Goal: Transaction & Acquisition: Purchase product/service

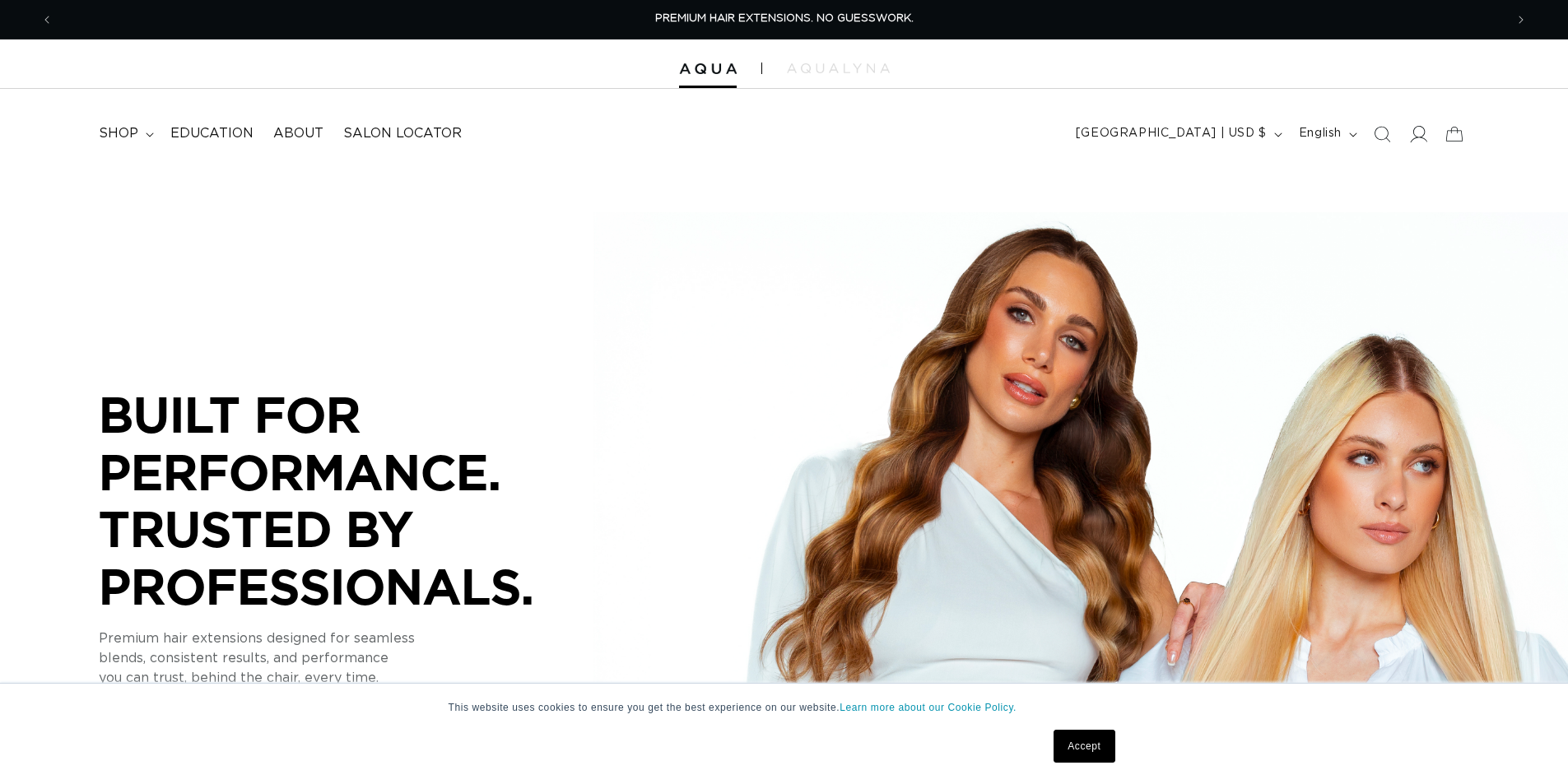
click at [1416, 138] on icon at bounding box center [1419, 134] width 17 height 17
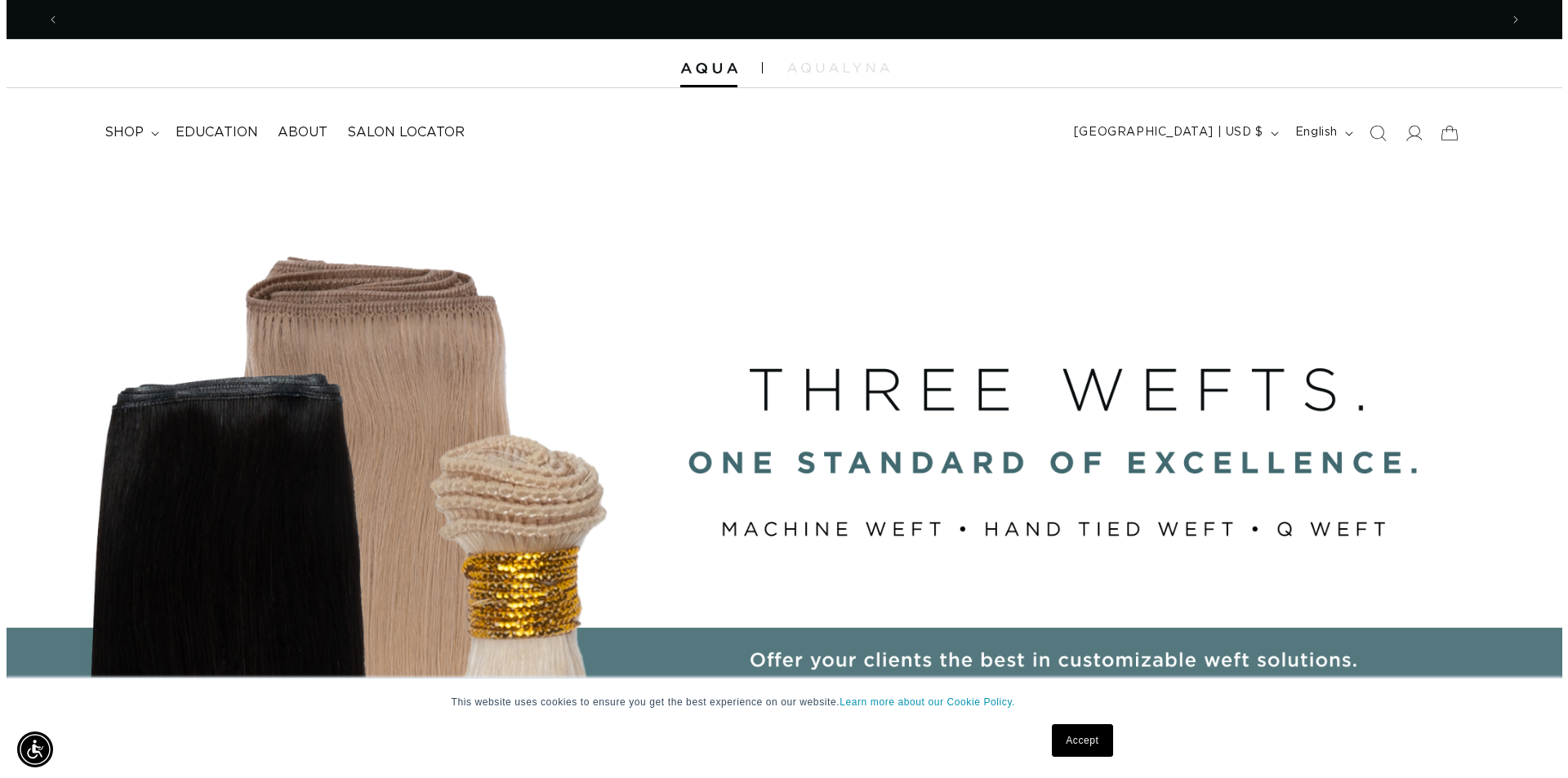
scroll to position [0, 2880]
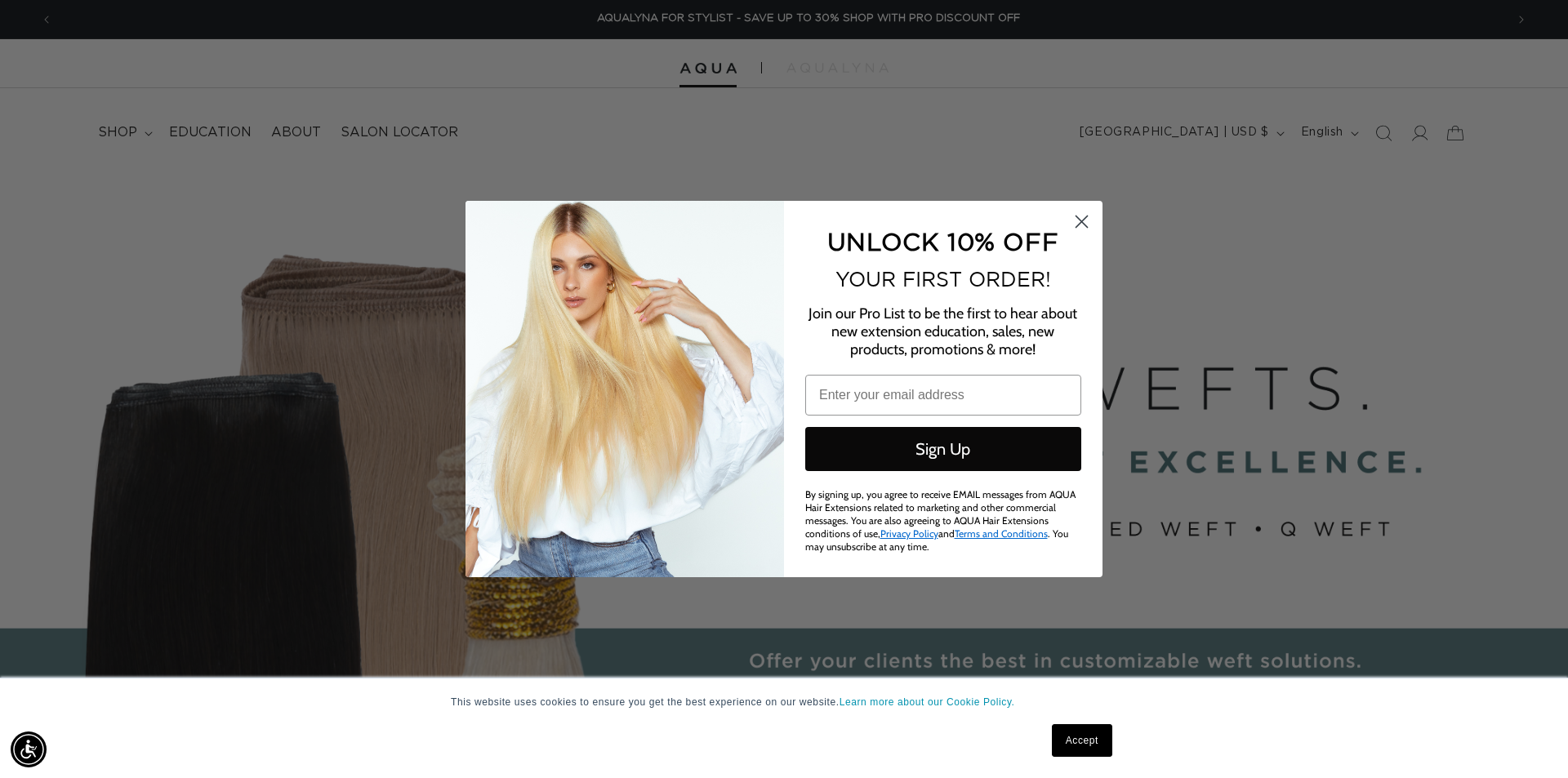
scroll to position [0, 2904]
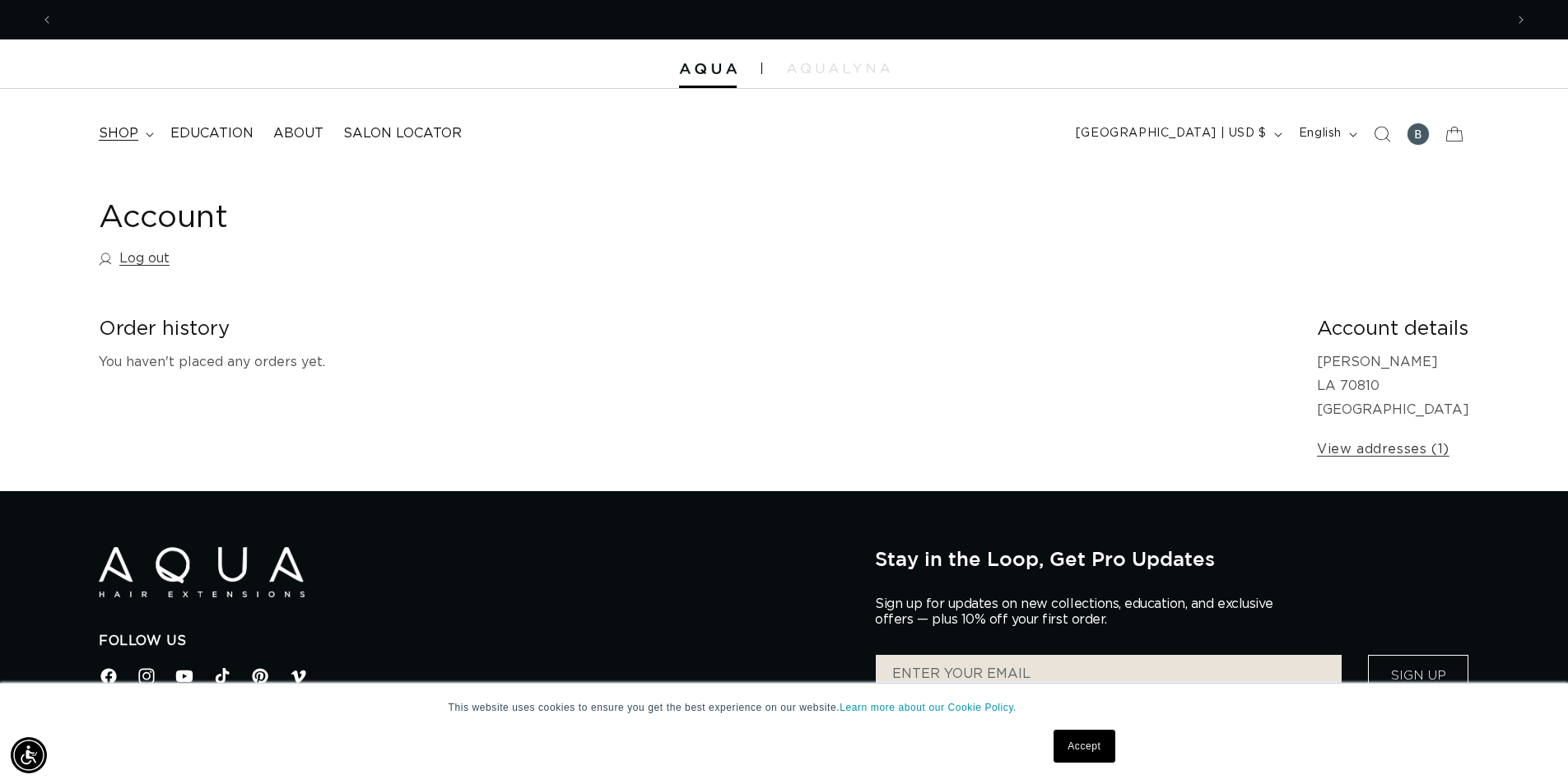
click at [122, 127] on span "shop" at bounding box center [118, 134] width 39 height 17
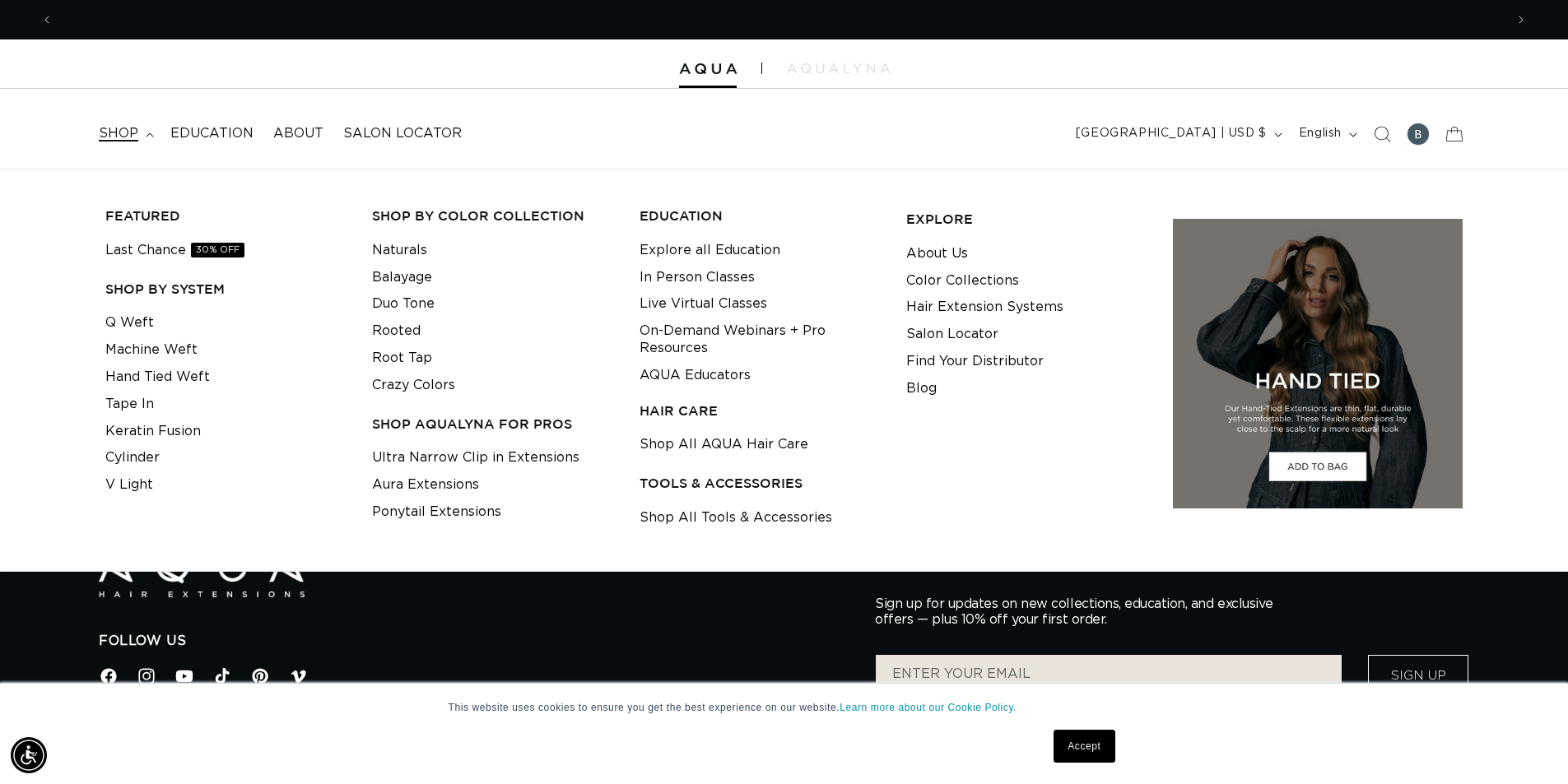
scroll to position [0, 1451]
click at [155, 346] on link "Machine Weft" at bounding box center [151, 349] width 92 height 27
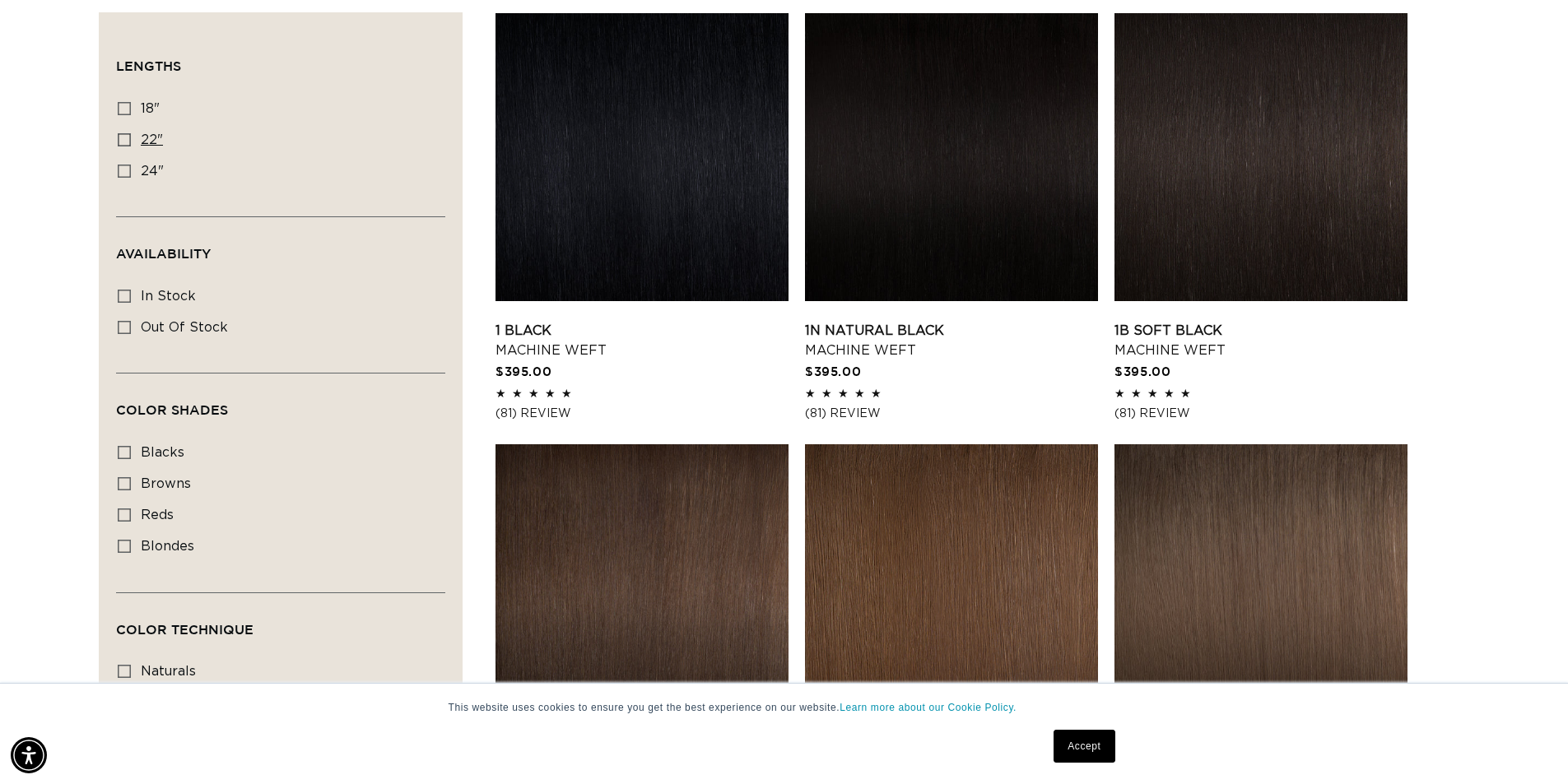
click at [123, 141] on icon at bounding box center [123, 139] width 13 height 13
click at [123, 141] on input "22" 22" (33 products)" at bounding box center [123, 139] width 13 height 13
checkbox input "true"
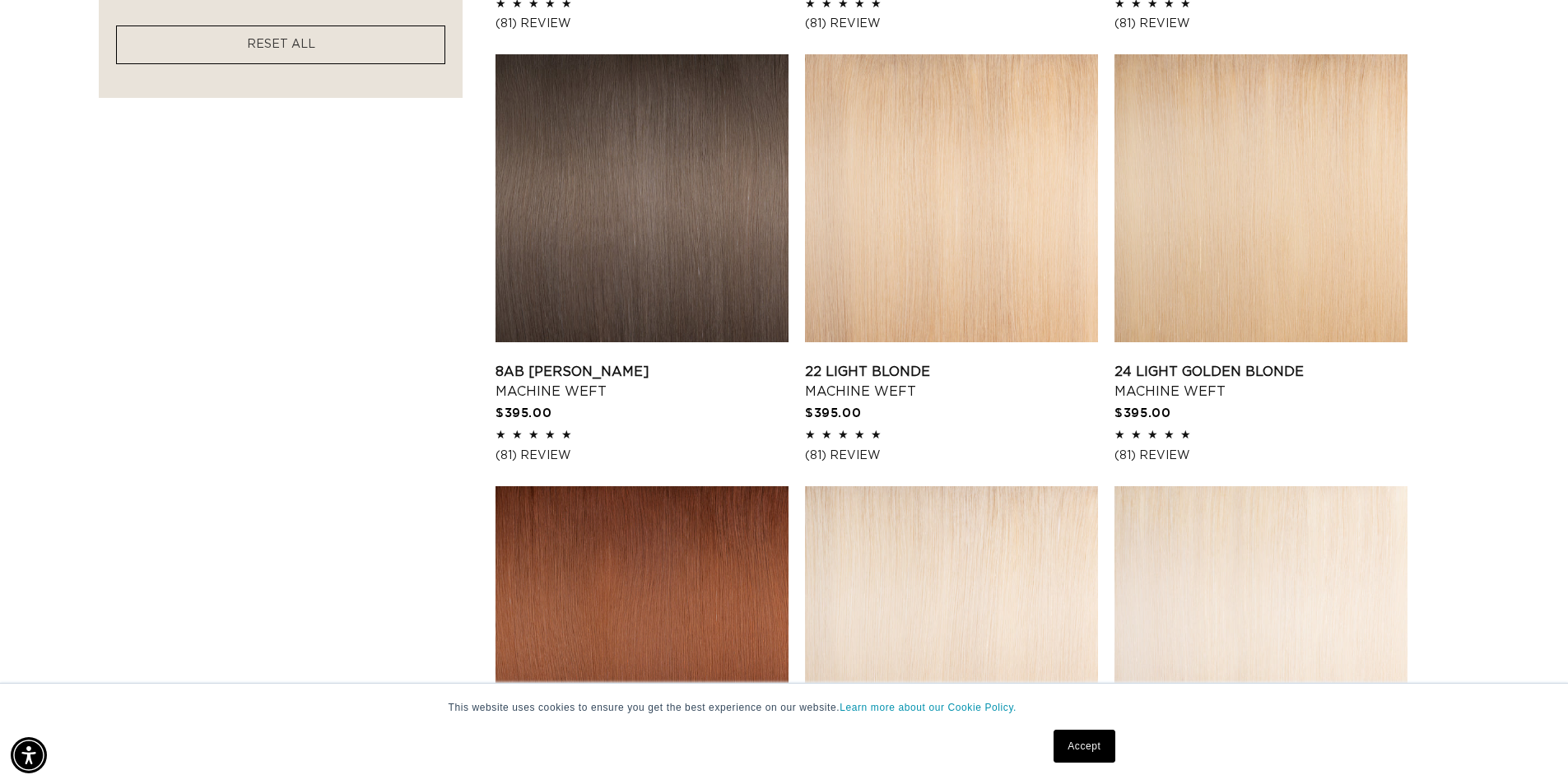
scroll to position [1481, 0]
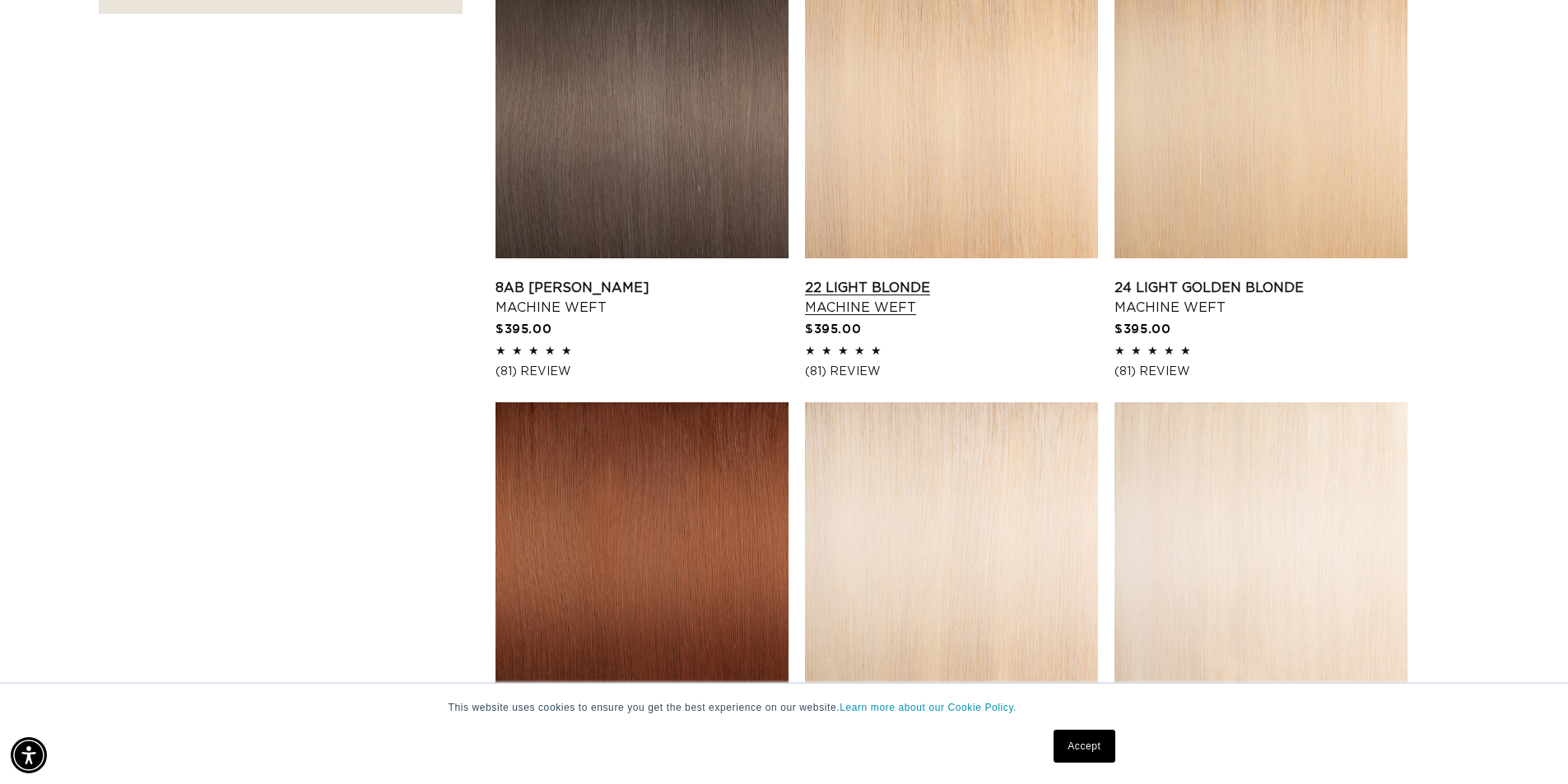
click at [853, 302] on link "22 Light Blonde Machine Weft" at bounding box center [951, 297] width 293 height 39
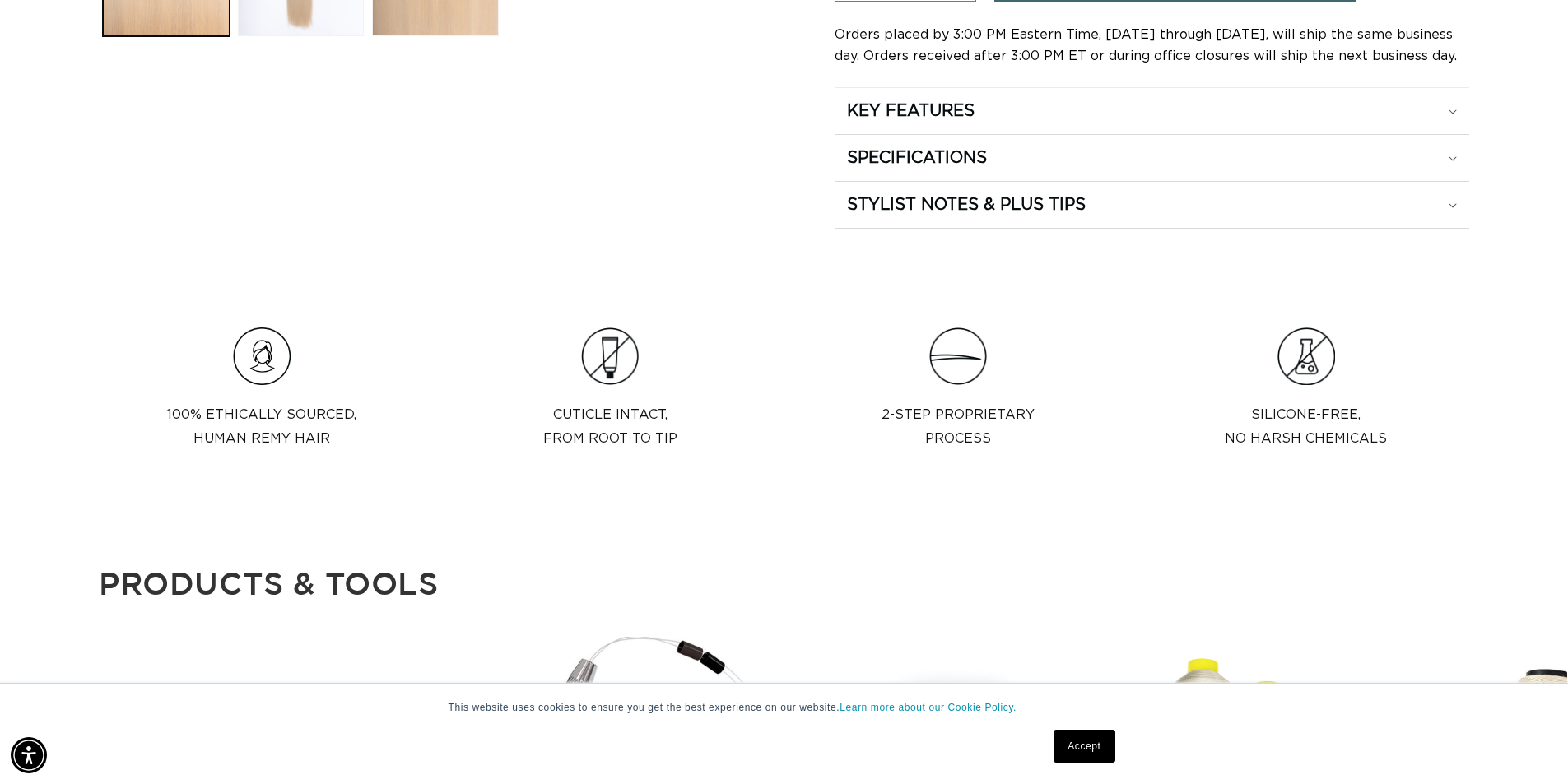
scroll to position [741, 0]
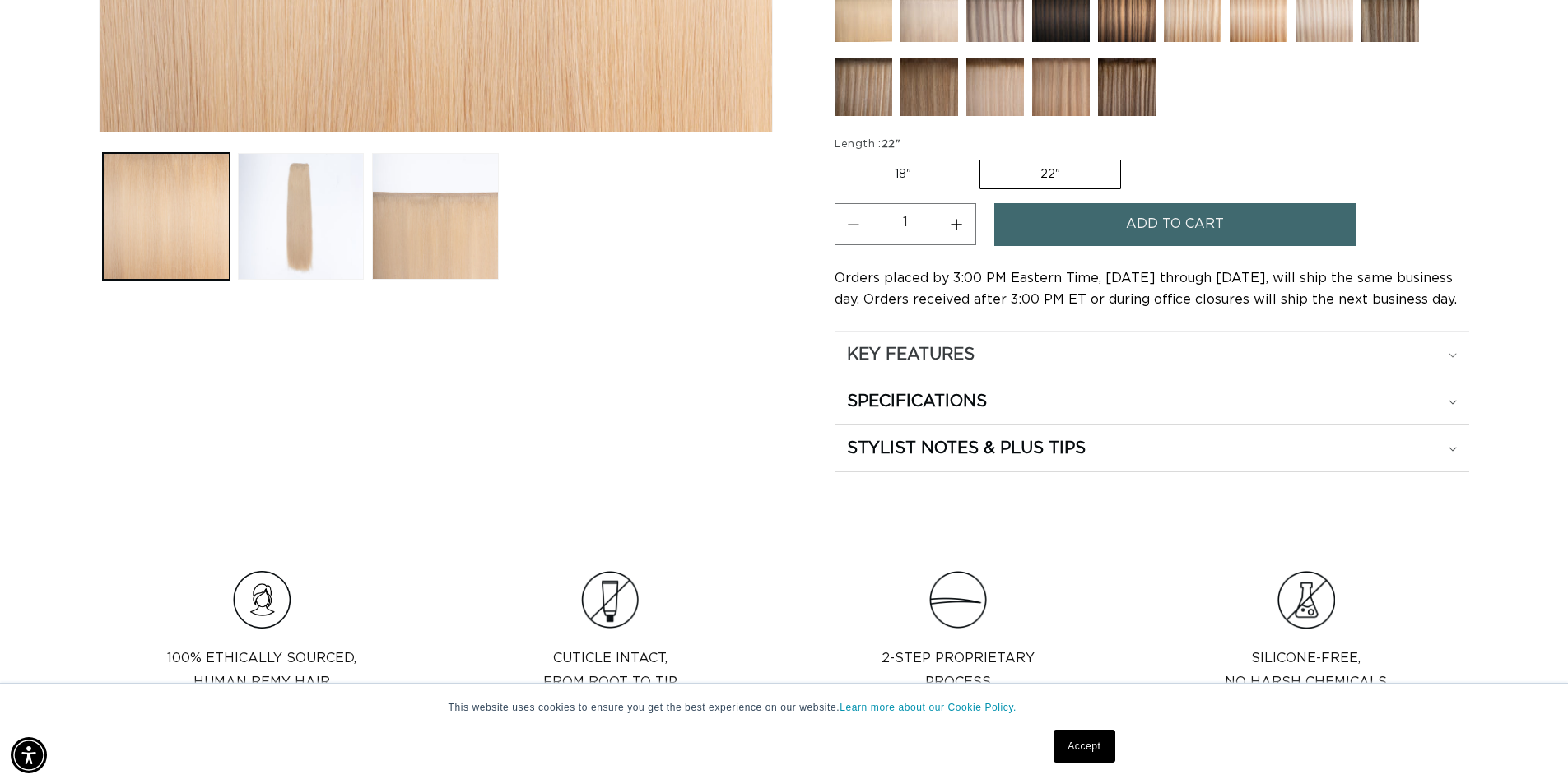
click at [1445, 347] on div "KEY FEATURES" at bounding box center [1152, 355] width 610 height 22
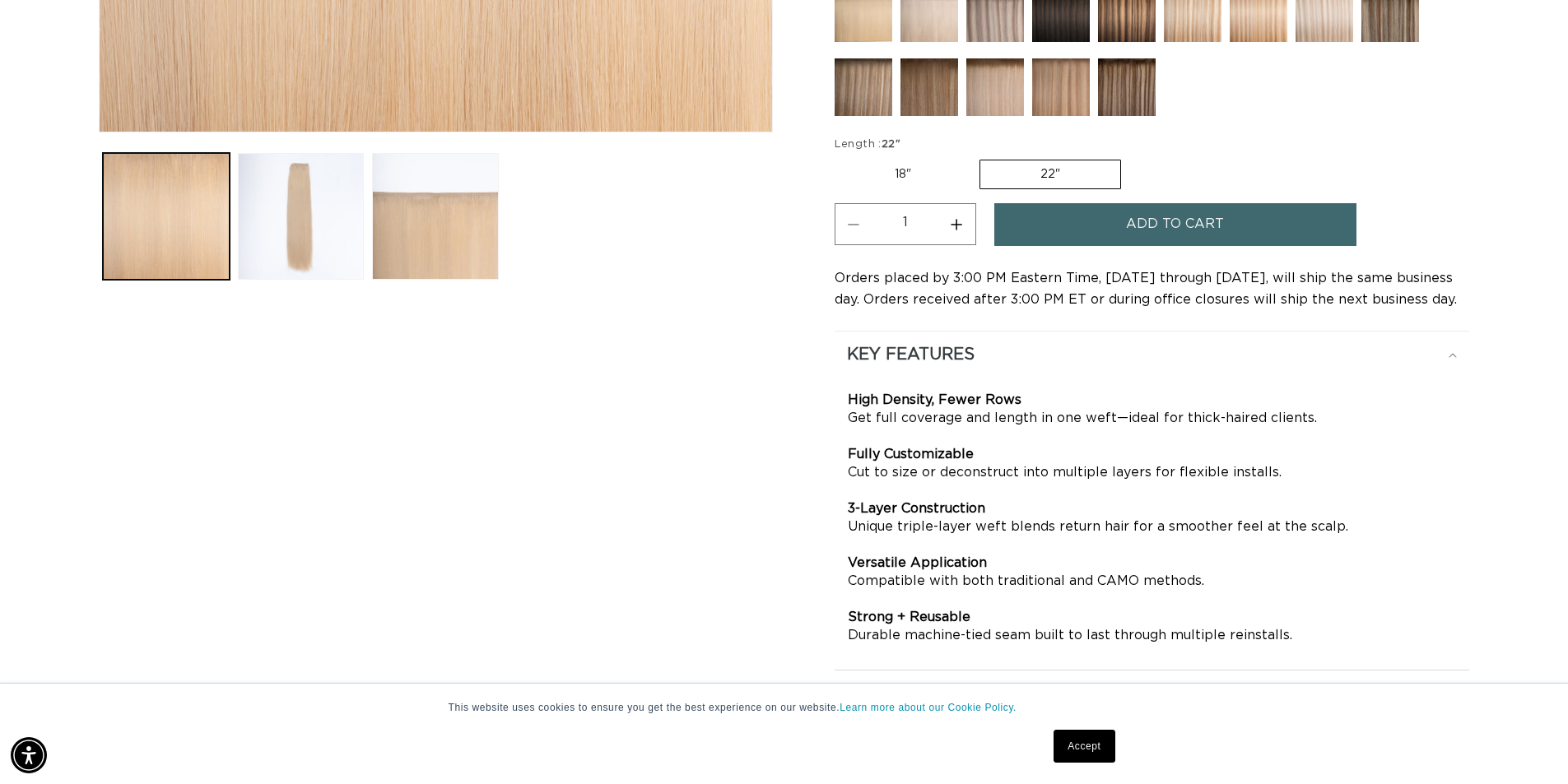
scroll to position [0, 0]
click at [1445, 347] on div "KEY FEATURES" at bounding box center [1152, 355] width 610 height 22
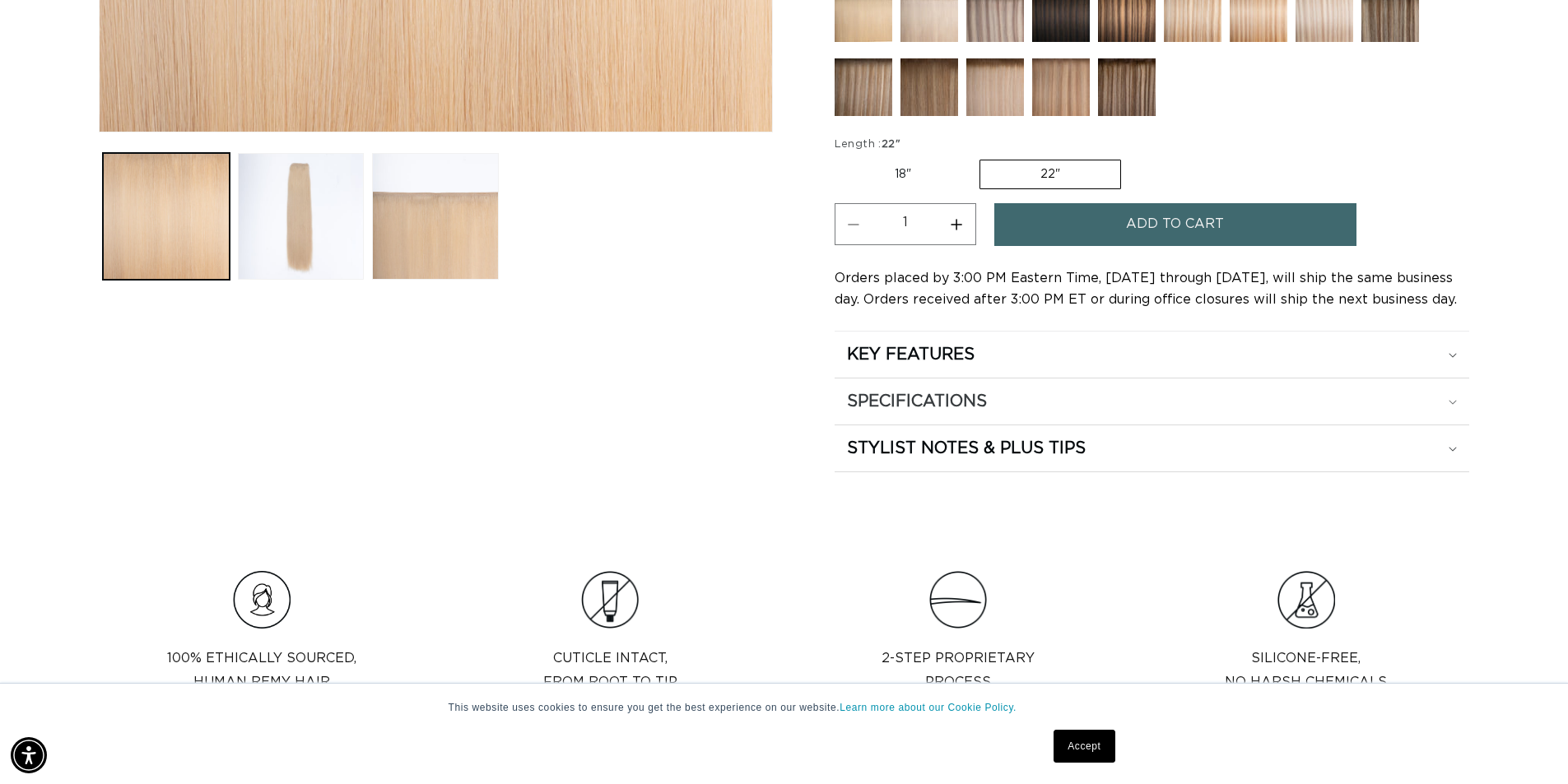
click at [1454, 396] on div "SPECIFICATIONS" at bounding box center [1152, 402] width 610 height 22
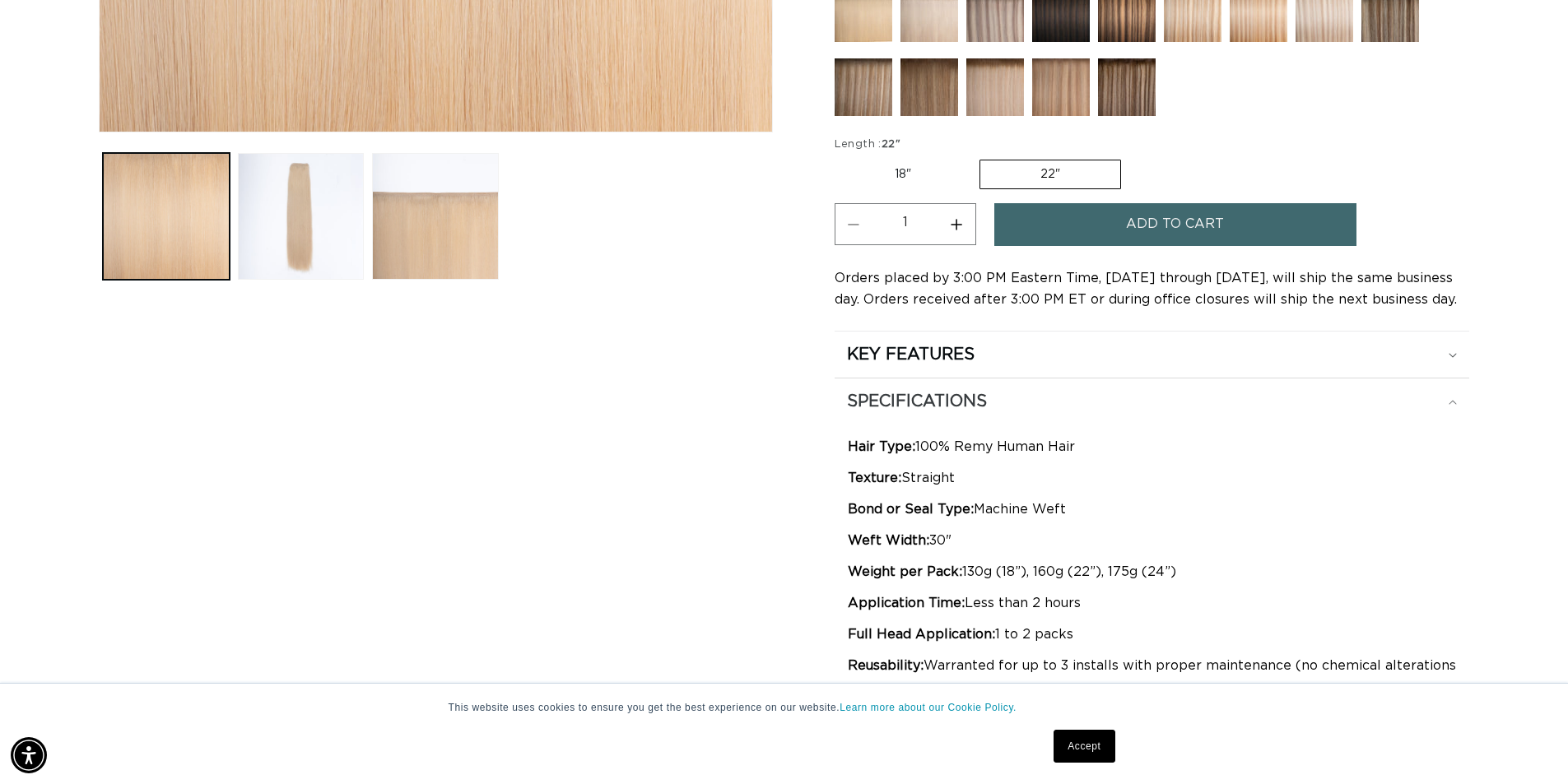
click at [1454, 396] on div "SPECIFICATIONS" at bounding box center [1152, 402] width 610 height 22
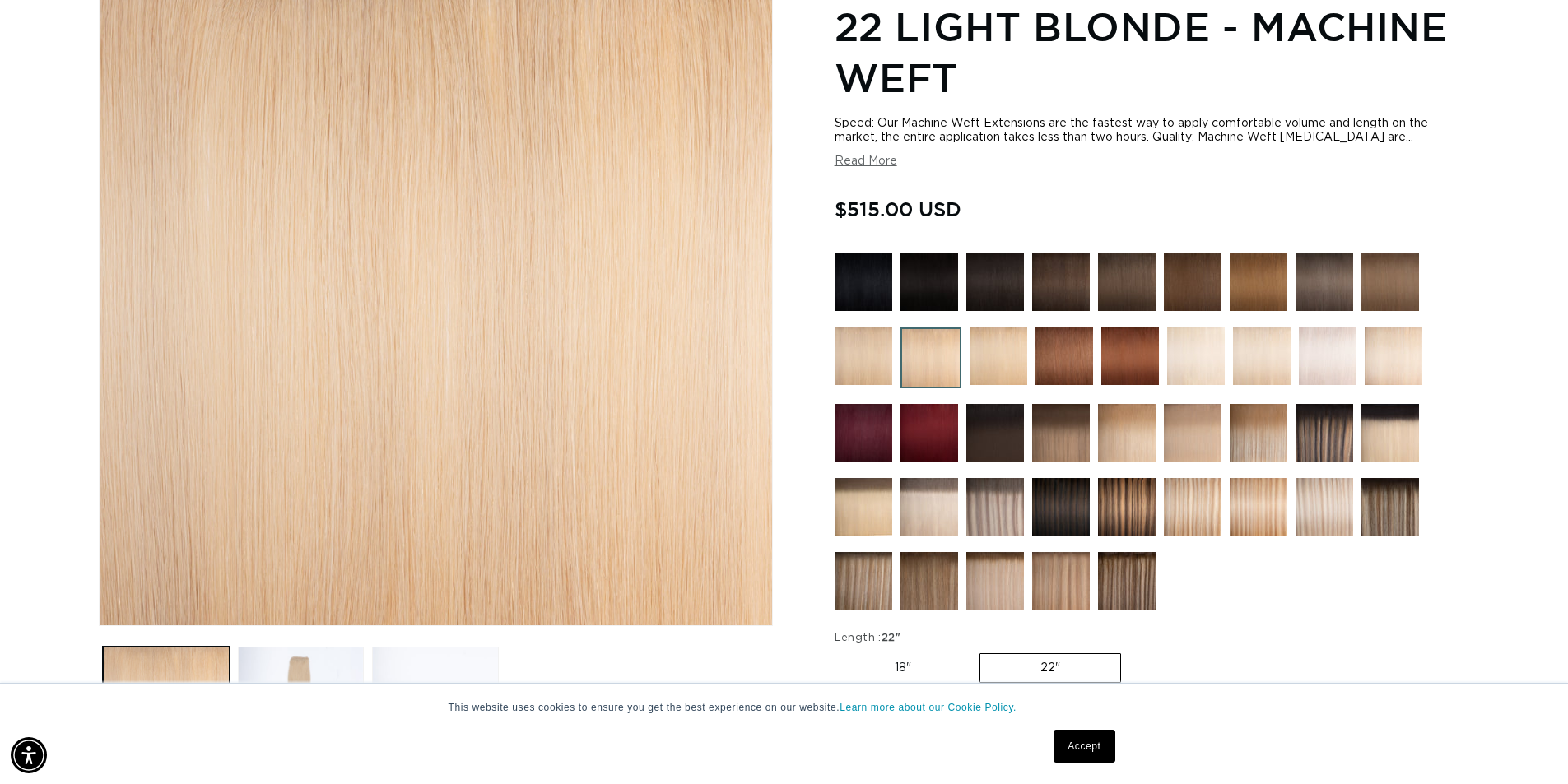
scroll to position [0, 2902]
